Goal: Book appointment/travel/reservation

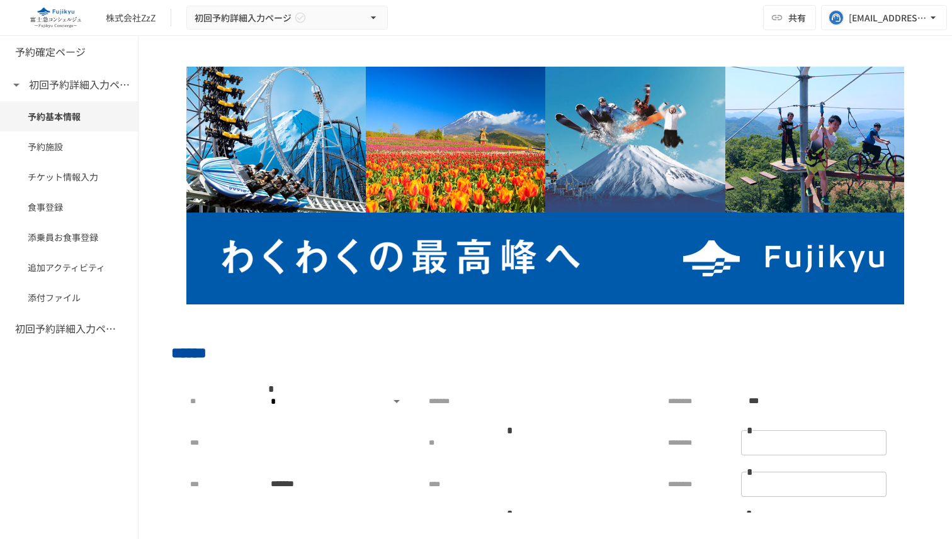
click at [684, 31] on div "株式会社ZzZ 初回予約詳細入力ページ 共有 tuyen.nguyen@geniee.co.jp" at bounding box center [476, 18] width 952 height 36
click at [697, 17] on div "株式会社ZzZ 初回予約詳細入力ページ 共有 tuyen.nguyen@geniee.co.jp" at bounding box center [476, 18] width 952 height 36
click at [726, 11] on div "株式会社ZzZ 初回予約詳細入力ページ 共有 tuyen.nguyen@geniee.co.jp" at bounding box center [476, 18] width 952 height 36
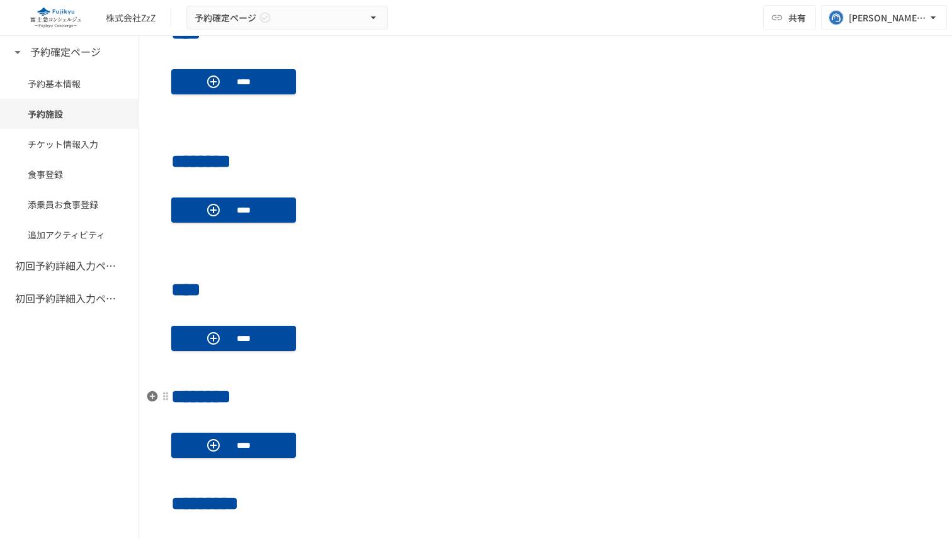
scroll to position [590, 0]
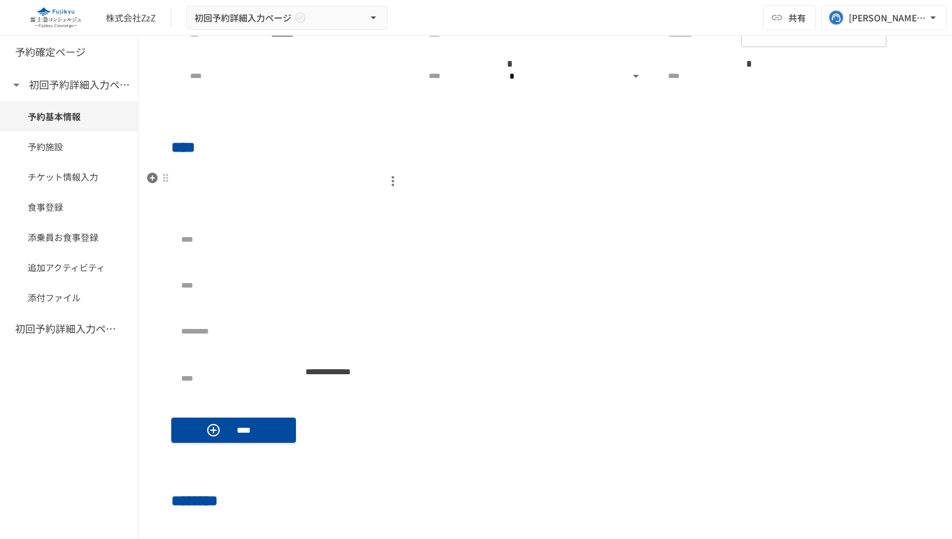
scroll to position [482, 0]
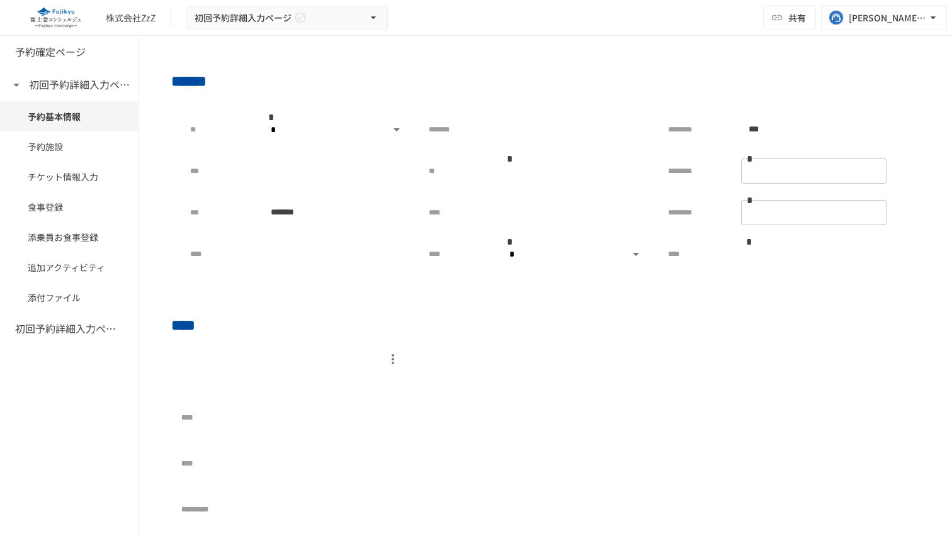
scroll to position [430, 0]
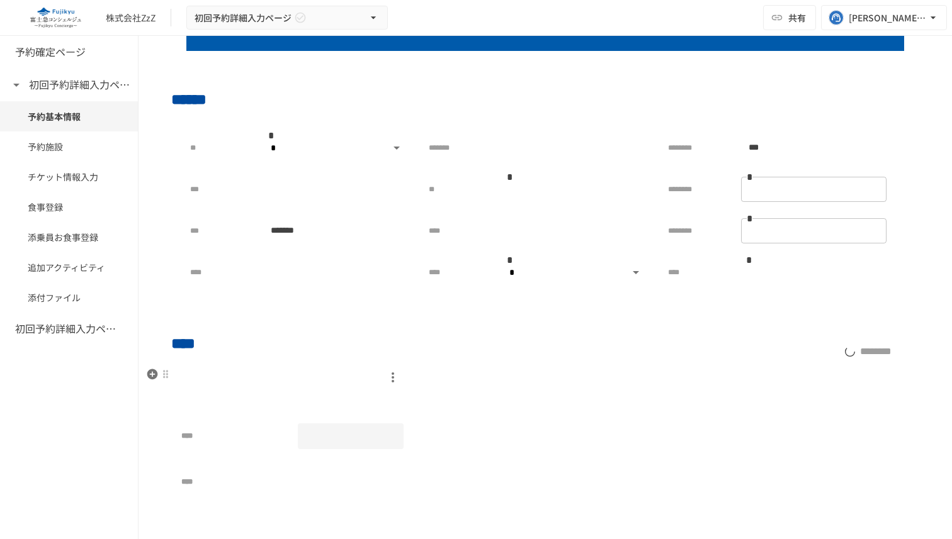
scroll to position [196, 0]
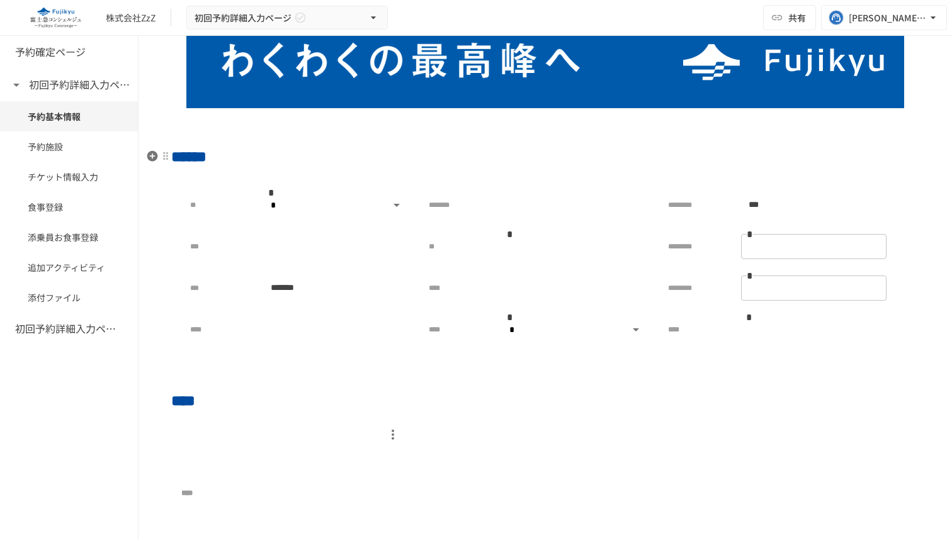
click at [780, 145] on h2 "******" at bounding box center [545, 156] width 748 height 25
